Goal: Communication & Community: Connect with others

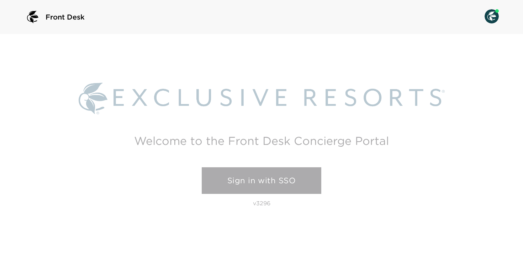
click at [279, 167] on div "Welcome to the Front Desk Concierge Portal Sign in with SSO v3296" at bounding box center [261, 147] width 523 height 227
click at [276, 176] on link "Sign in with SSO" at bounding box center [262, 181] width 120 height 27
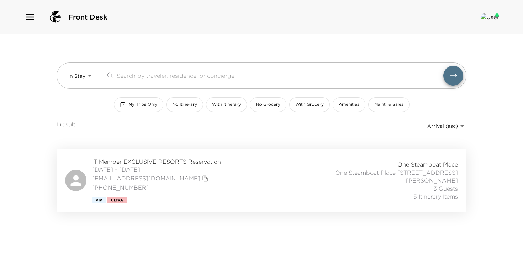
click at [134, 163] on span "IT Member EXCLUSIVE RESORTS Reservation" at bounding box center [156, 162] width 129 height 8
click at [31, 15] on icon "button" at bounding box center [29, 16] width 11 height 11
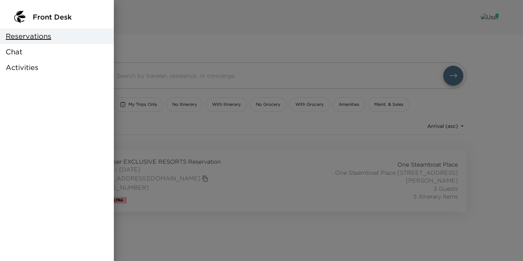
click at [25, 57] on div "Chat" at bounding box center [57, 52] width 114 height 16
